Goal: Task Accomplishment & Management: Manage account settings

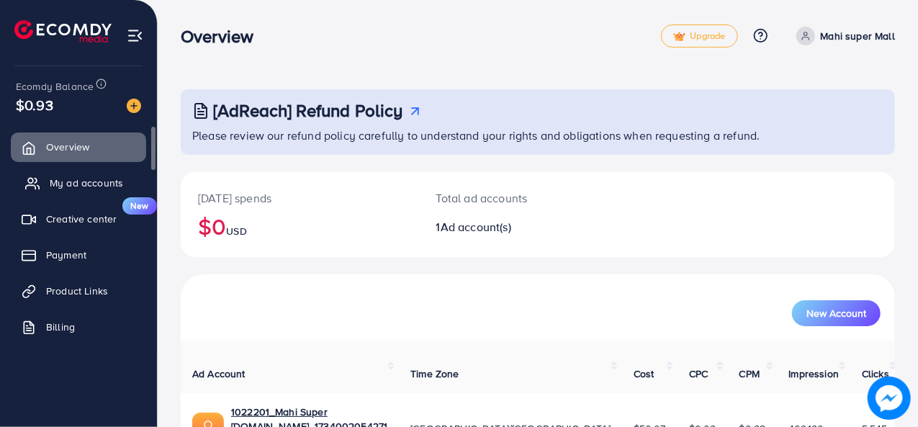
click at [60, 191] on link "My ad accounts" at bounding box center [78, 182] width 135 height 29
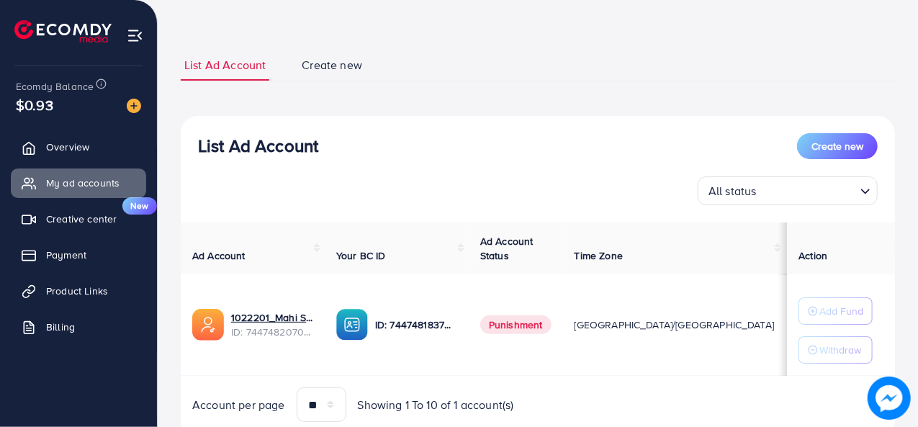
scroll to position [63, 0]
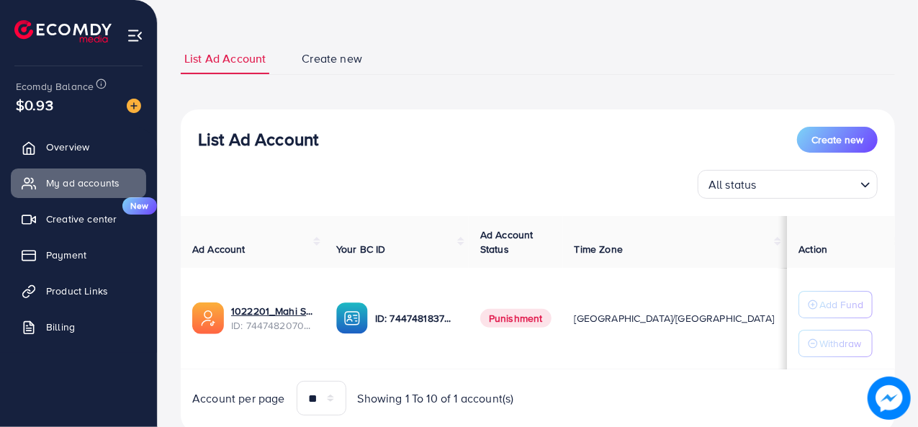
drag, startPoint x: 562, startPoint y: 312, endPoint x: 502, endPoint y: 311, distance: 59.0
click at [502, 311] on span "Punishment" at bounding box center [515, 318] width 71 height 19
drag, startPoint x: 669, startPoint y: 315, endPoint x: 701, endPoint y: 320, distance: 32.0
click at [785, 320] on td "$50.07" at bounding box center [812, 319] width 55 height 102
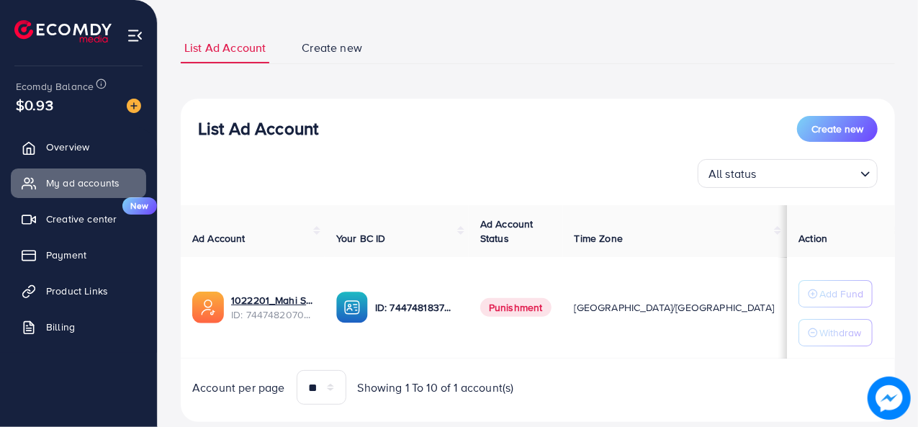
scroll to position [0, 0]
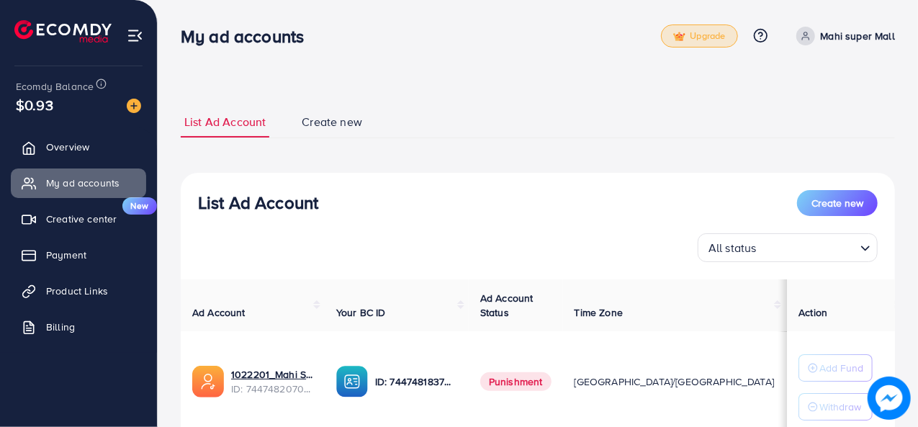
click at [688, 35] on span "Upgrade" at bounding box center [699, 36] width 52 height 11
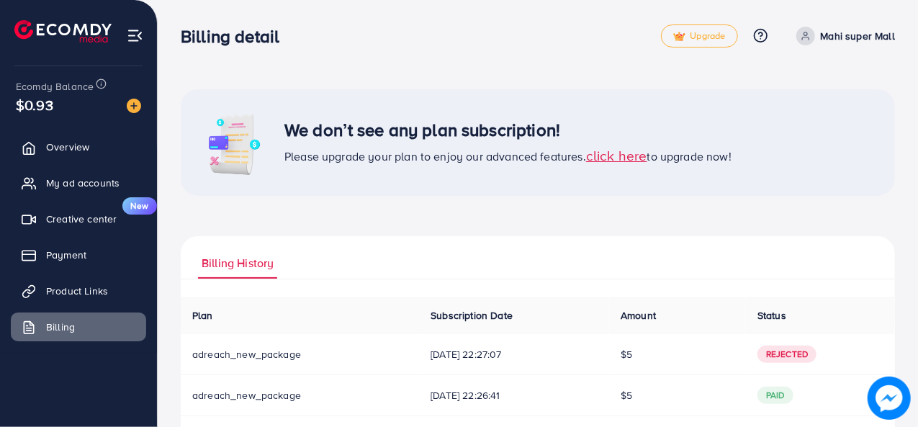
click at [605, 160] on span "click here" at bounding box center [616, 154] width 61 height 19
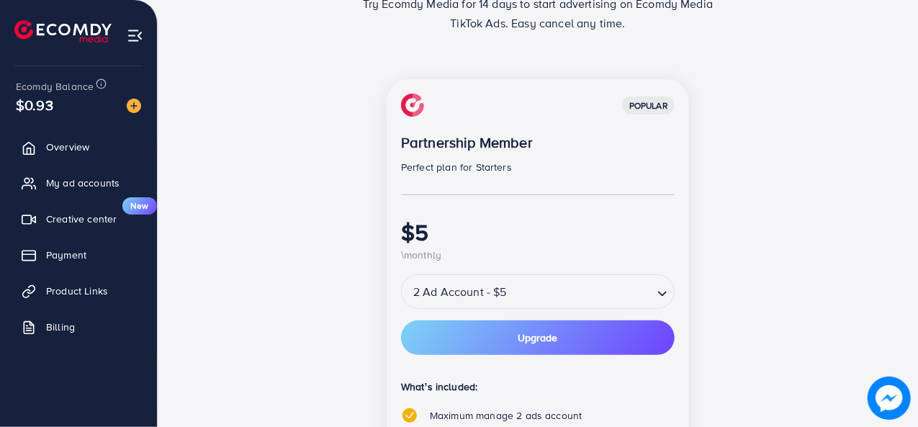
scroll to position [143, 0]
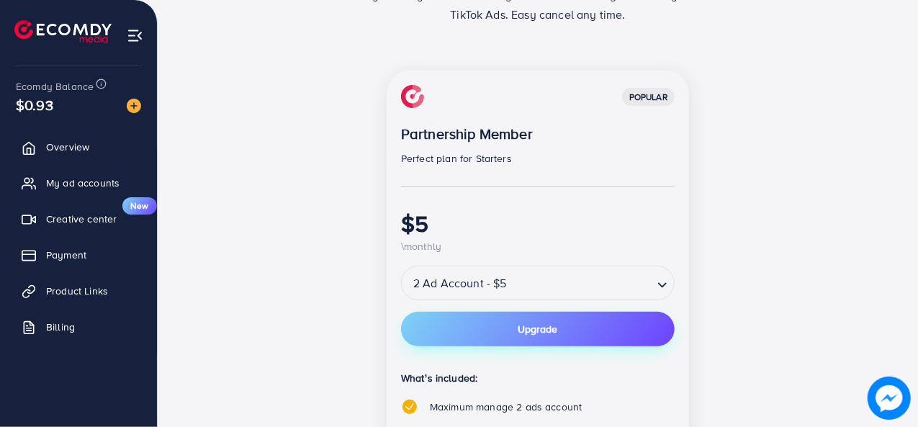
click at [518, 334] on span "Upgrade" at bounding box center [538, 329] width 40 height 10
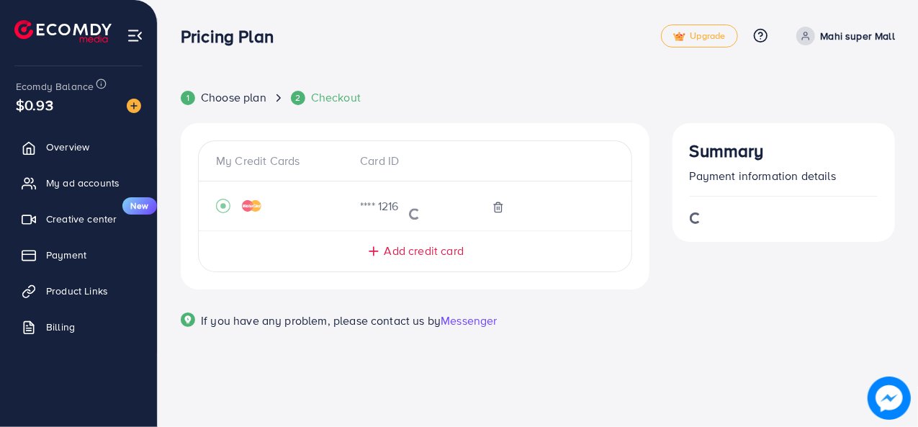
scroll to position [0, 0]
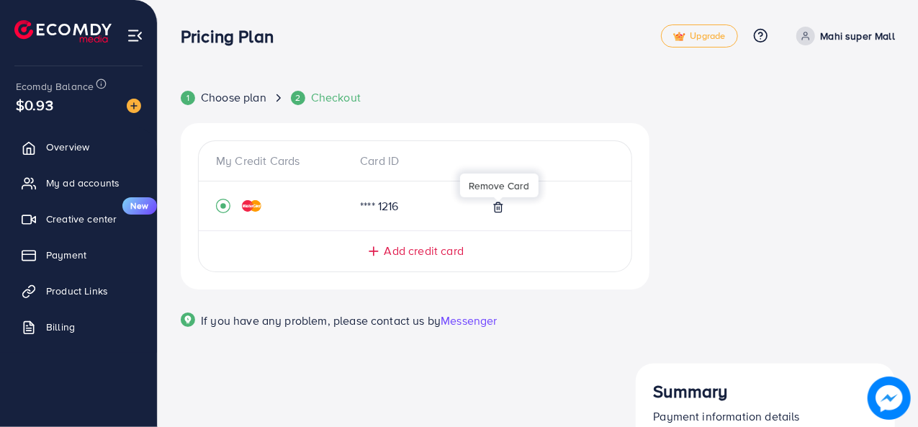
click at [503, 205] on icon at bounding box center [498, 208] width 12 height 12
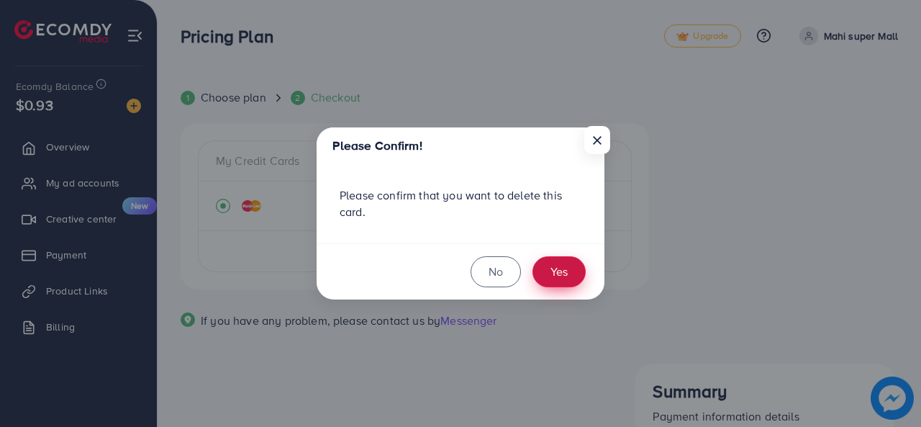
click at [559, 274] on button "Yes" at bounding box center [559, 271] width 53 height 31
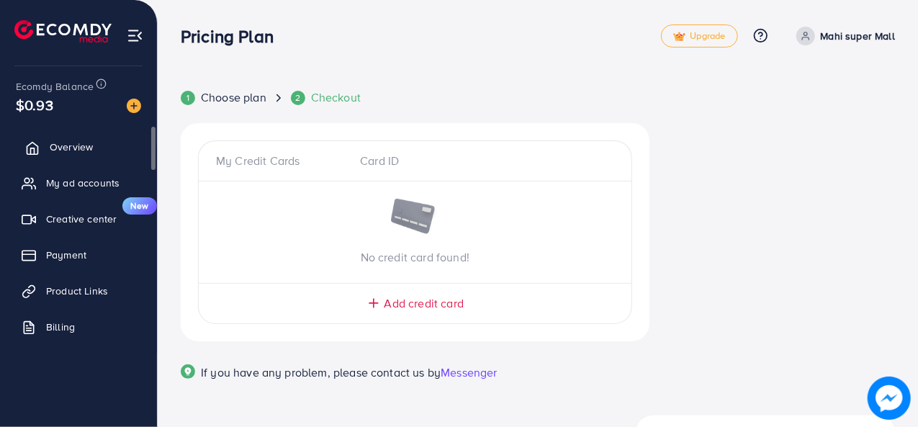
click at [55, 155] on link "Overview" at bounding box center [78, 146] width 135 height 29
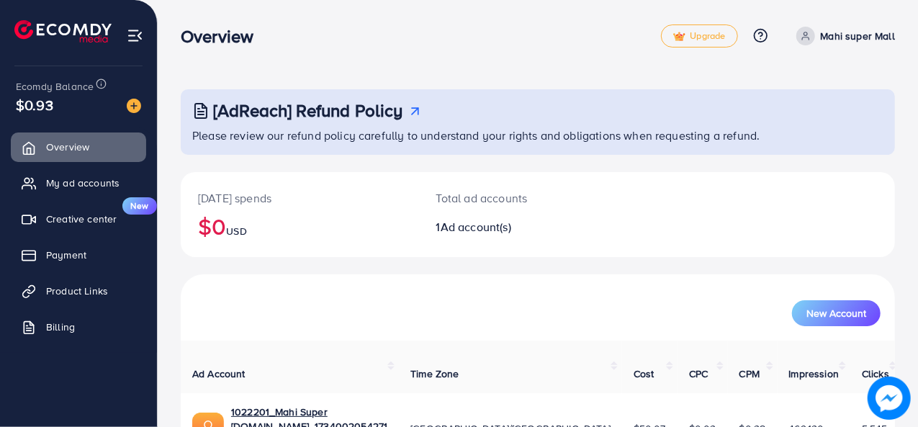
scroll to position [68, 0]
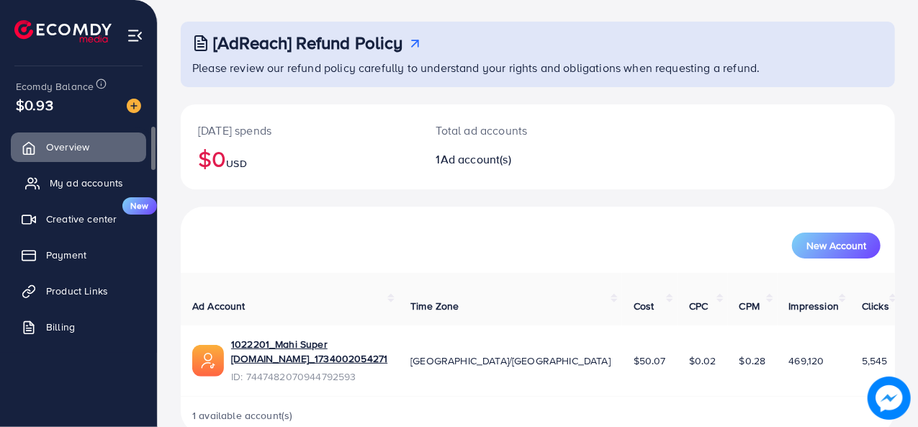
click at [39, 185] on icon at bounding box center [32, 183] width 14 height 14
